Goal: Transaction & Acquisition: Purchase product/service

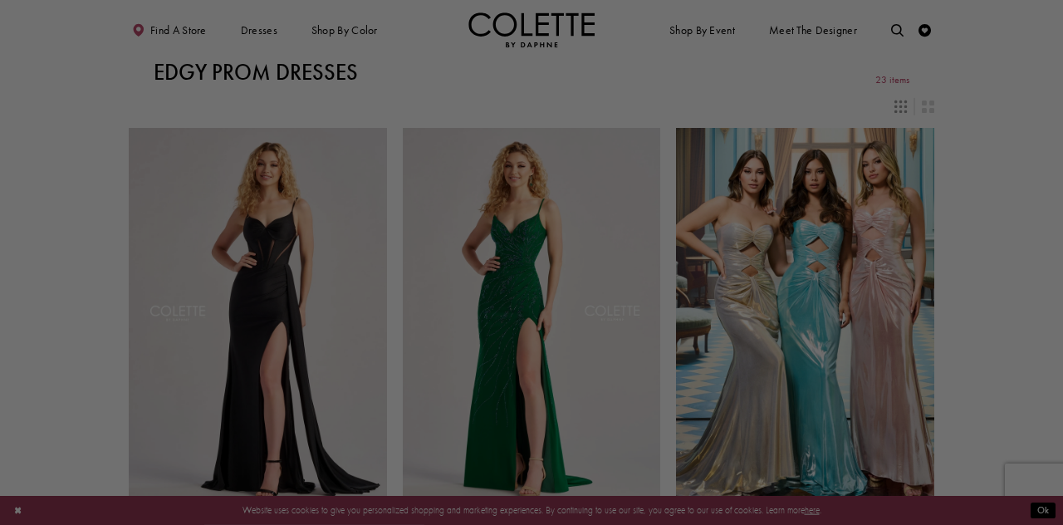
click at [1016, 192] on div at bounding box center [536, 265] width 1073 height 530
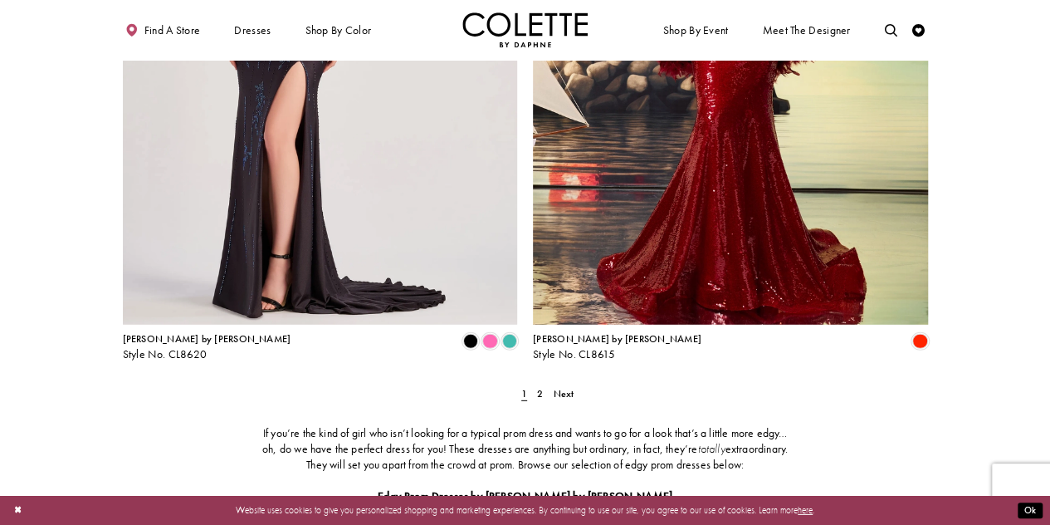
scroll to position [2232, 0]
click at [541, 388] on span "2" at bounding box center [540, 394] width 6 height 13
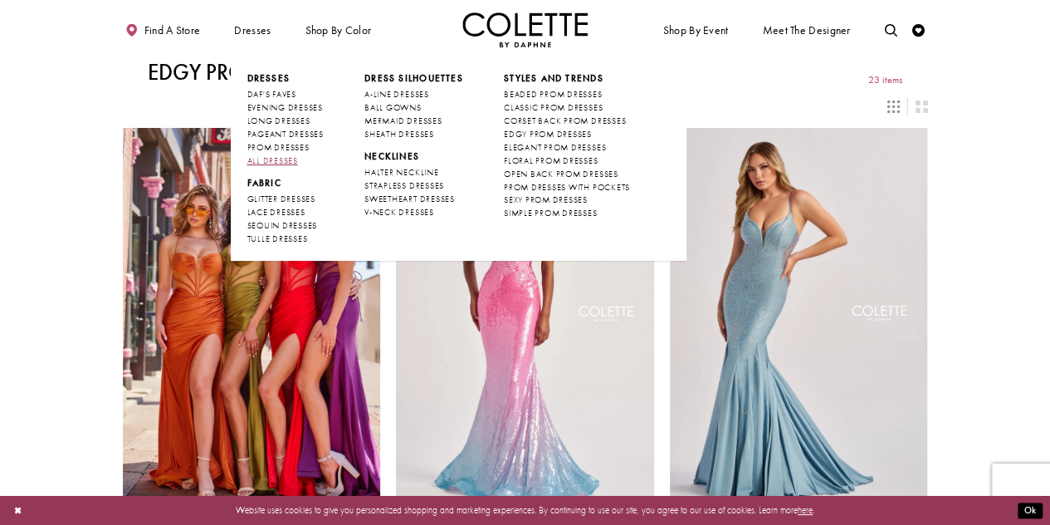
click at [276, 161] on span "ALL DRESSES" at bounding box center [272, 160] width 51 height 11
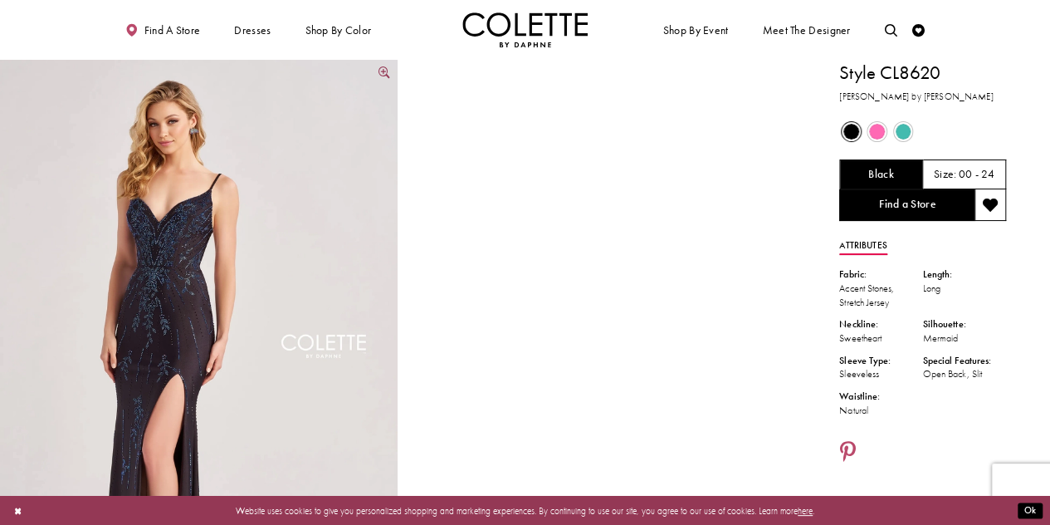
click at [169, 266] on img "Full size Style CL8620 Colette by Daphne #0 default Black frontface vertical pi…" at bounding box center [199, 358] width 398 height 597
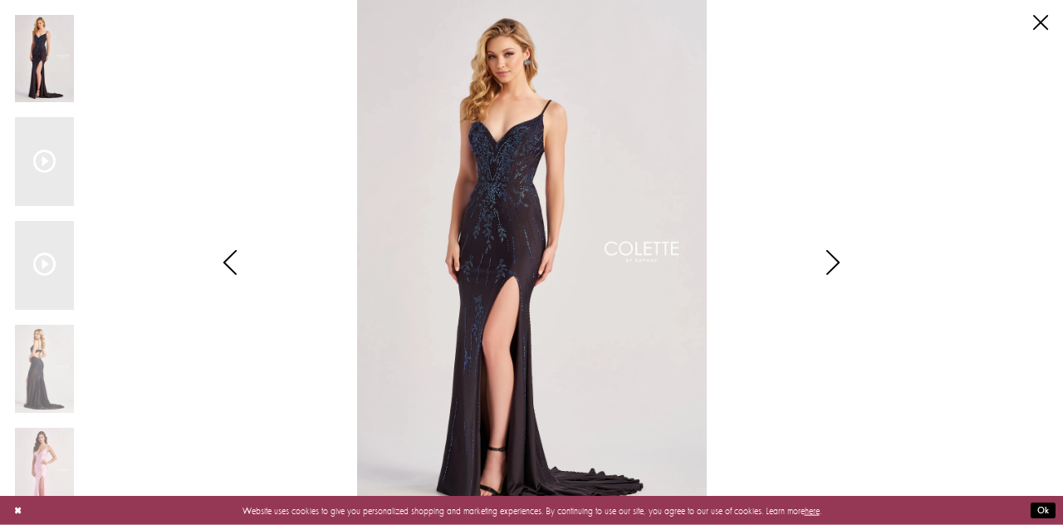
click at [483, 171] on img "Scroll List" at bounding box center [532, 262] width 562 height 525
click at [1038, 514] on button "Ok" at bounding box center [1042, 510] width 25 height 16
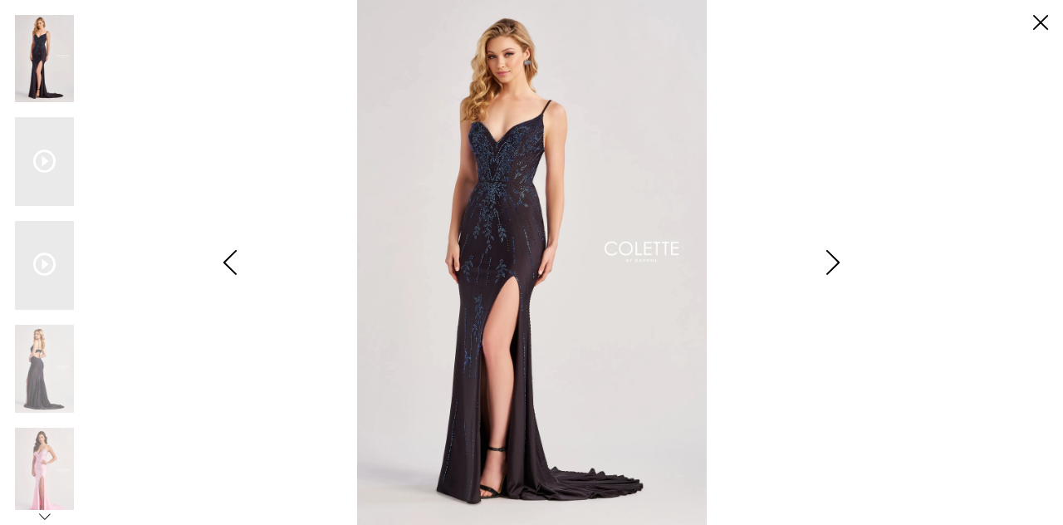
click at [800, 315] on img "Scroll List" at bounding box center [532, 262] width 562 height 525
click at [541, 192] on img "Scroll List" at bounding box center [532, 262] width 562 height 525
click at [822, 260] on icon "Style CL8620 Colette by Daphne Views dialog" at bounding box center [833, 262] width 42 height 25
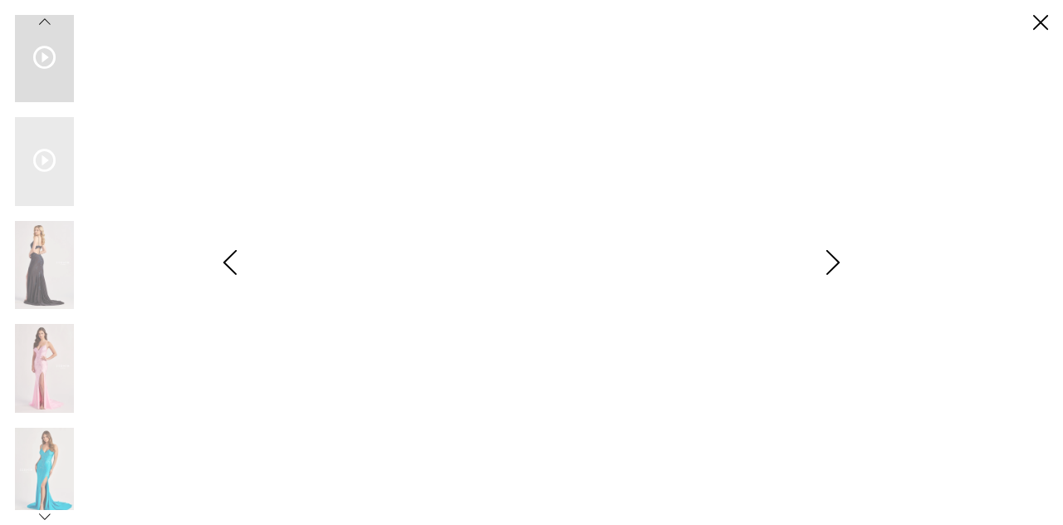
click at [46, 61] on icon "Scroll List" at bounding box center [44, 57] width 22 height 22
click at [48, 24] on icon "Style CL8620 Colette by Daphne Views dialog" at bounding box center [45, 23] width 12 height 12
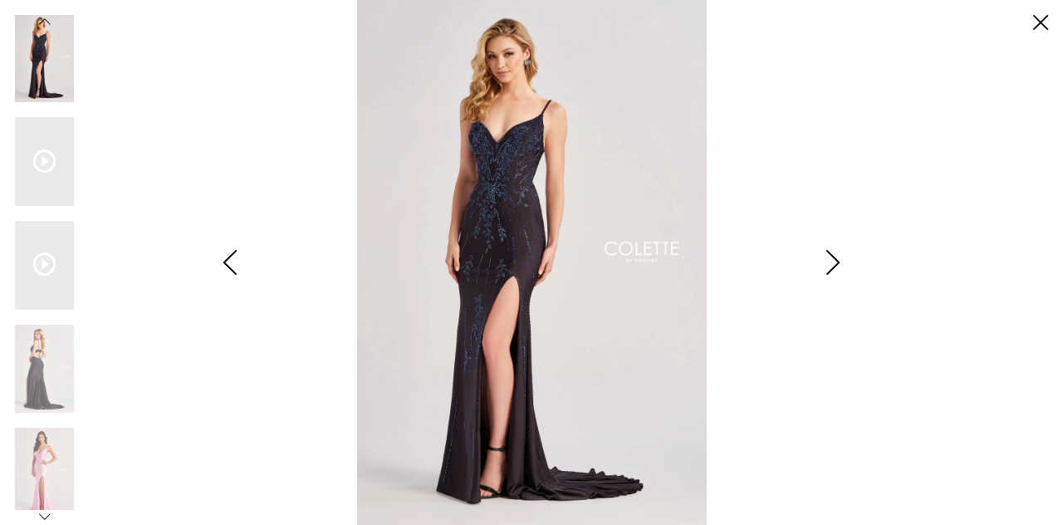
click at [527, 168] on img "Scroll List" at bounding box center [532, 262] width 562 height 525
click at [1041, 27] on link "Close" at bounding box center [1040, 22] width 15 height 15
